Goal: Information Seeking & Learning: Learn about a topic

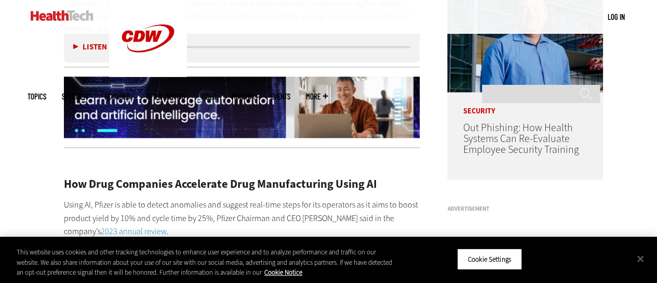
scroll to position [883, 0]
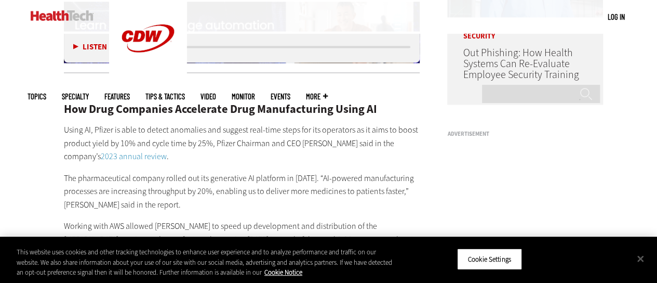
click at [327, 174] on p "The pharmaceutical company rolled out its generative AI platform in [DATE]. “AI…" at bounding box center [242, 191] width 356 height 40
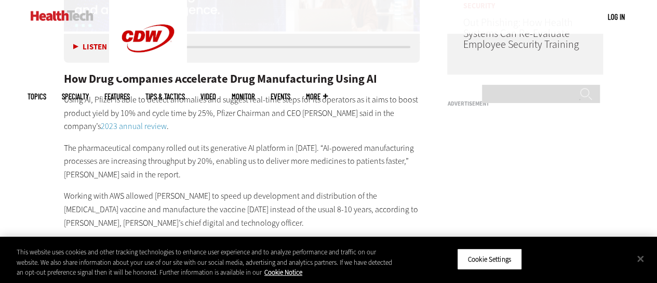
scroll to position [935, 0]
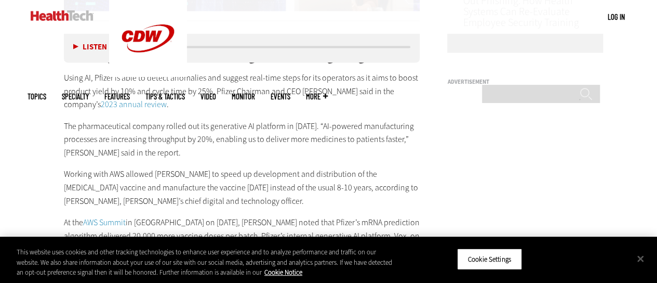
click at [282, 167] on p "Working with AWS allowed [PERSON_NAME] to speed up development and distribution…" at bounding box center [242, 187] width 356 height 40
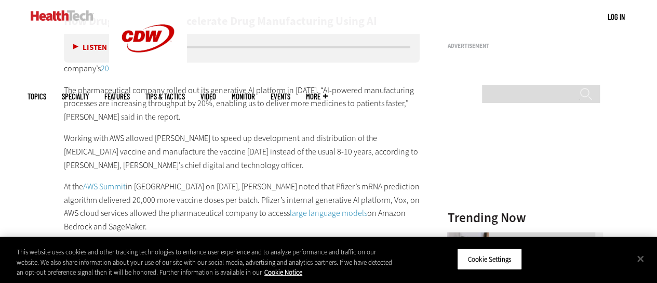
scroll to position [987, 0]
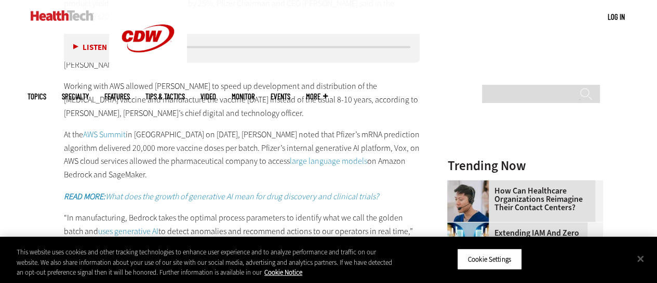
scroll to position [1039, 0]
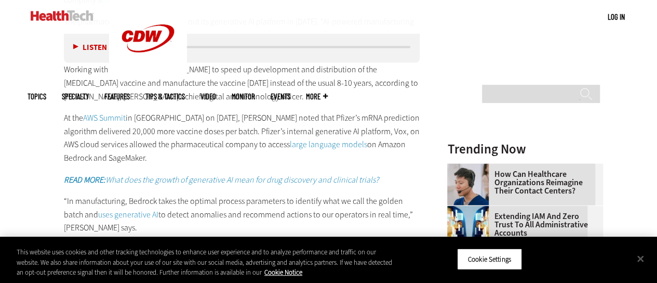
click at [244, 155] on p "At the AWS Summit in [GEOGRAPHIC_DATA] on [DATE], [PERSON_NAME] noted that Pfiz…" at bounding box center [242, 137] width 356 height 53
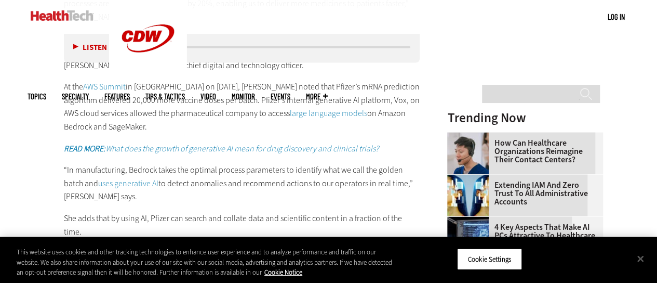
scroll to position [1091, 0]
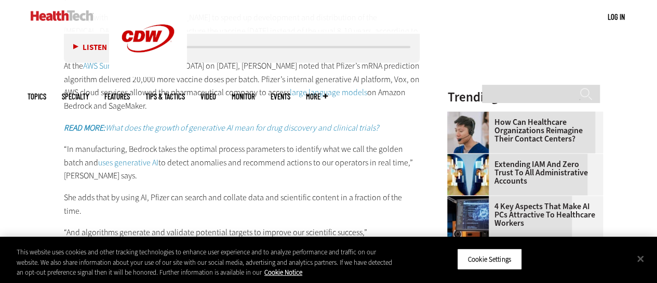
click at [246, 166] on p "“In manufacturing, [PERSON_NAME] takes the optimal process parameters to identi…" at bounding box center [242, 162] width 356 height 40
click at [251, 172] on p "“In manufacturing, [PERSON_NAME] takes the optimal process parameters to identi…" at bounding box center [242, 162] width 356 height 40
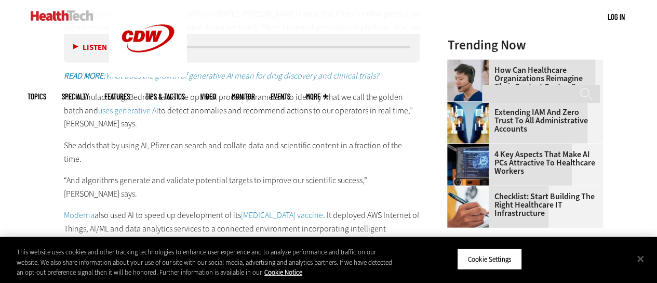
click at [274, 158] on div "How Drug Companies Accelerate Drug Manufacturing Using AI Using AI, Pfizer is a…" at bounding box center [242, 207] width 356 height 773
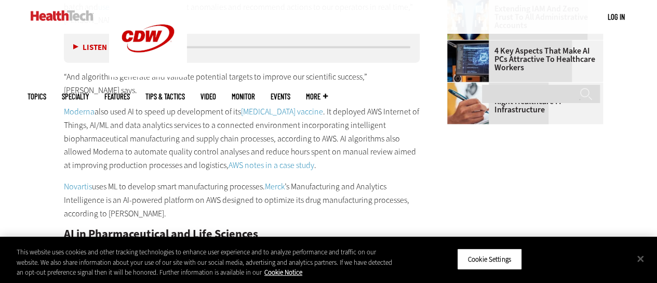
scroll to position [1247, 0]
click at [304, 179] on p "Novartis uses ML to develop smart manufacturing processes. Merck ’s Manufacturi…" at bounding box center [242, 199] width 356 height 40
click at [313, 179] on p "Novartis uses ML to develop smart manufacturing processes. Merck ’s Manufacturi…" at bounding box center [242, 199] width 356 height 40
click at [315, 179] on p "Novartis uses ML to develop smart manufacturing processes. Merck ’s Manufacturi…" at bounding box center [242, 199] width 356 height 40
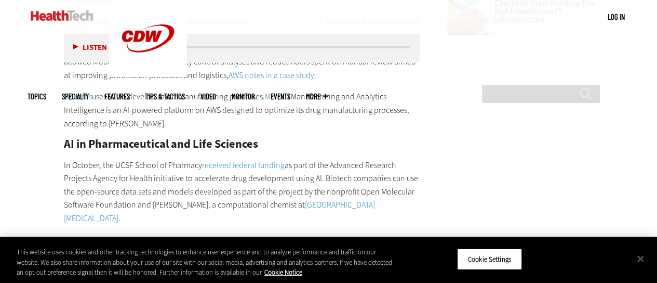
scroll to position [1351, 0]
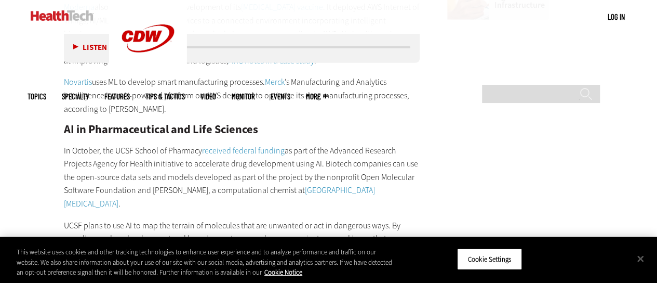
click at [270, 190] on div "How Drug Companies Accelerate Drug Manufacturing Using AI Using AI, Pfizer is a…" at bounding box center [242, -1] width 356 height 773
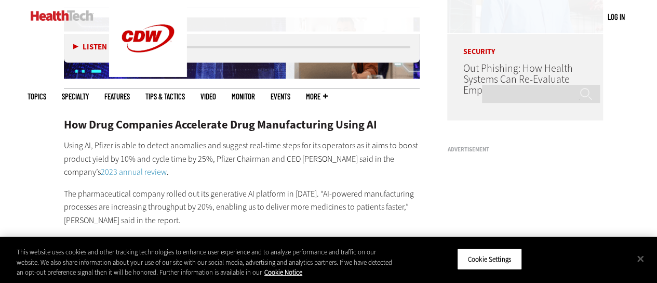
scroll to position [779, 0]
